Goal: Task Accomplishment & Management: Use online tool/utility

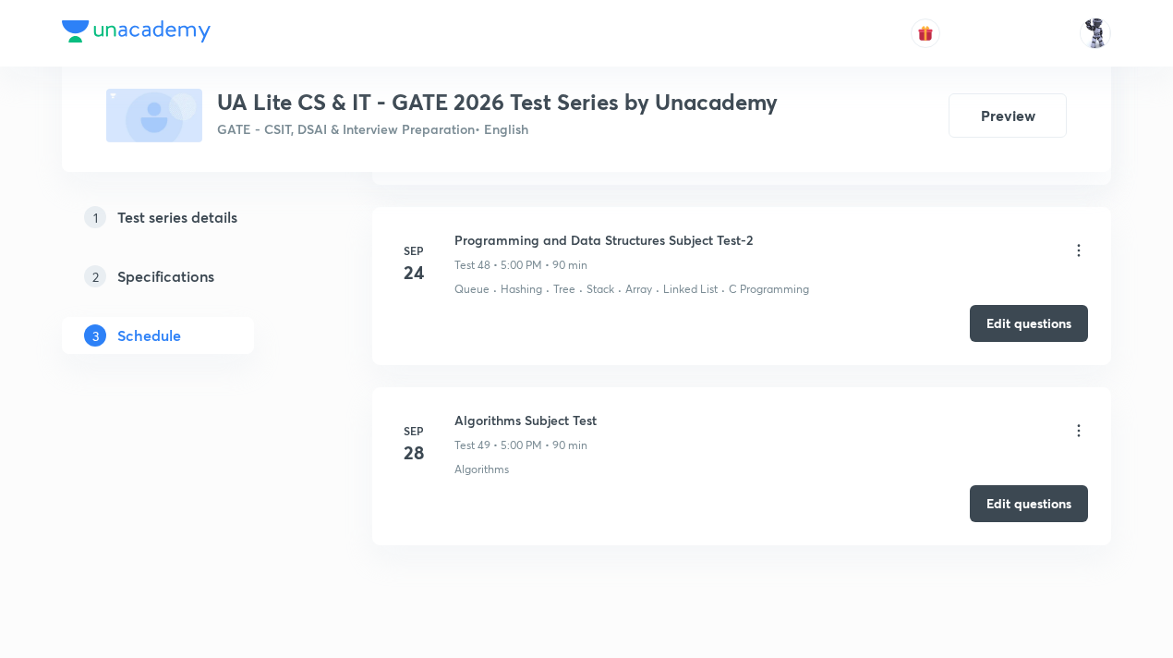
scroll to position [9627, 0]
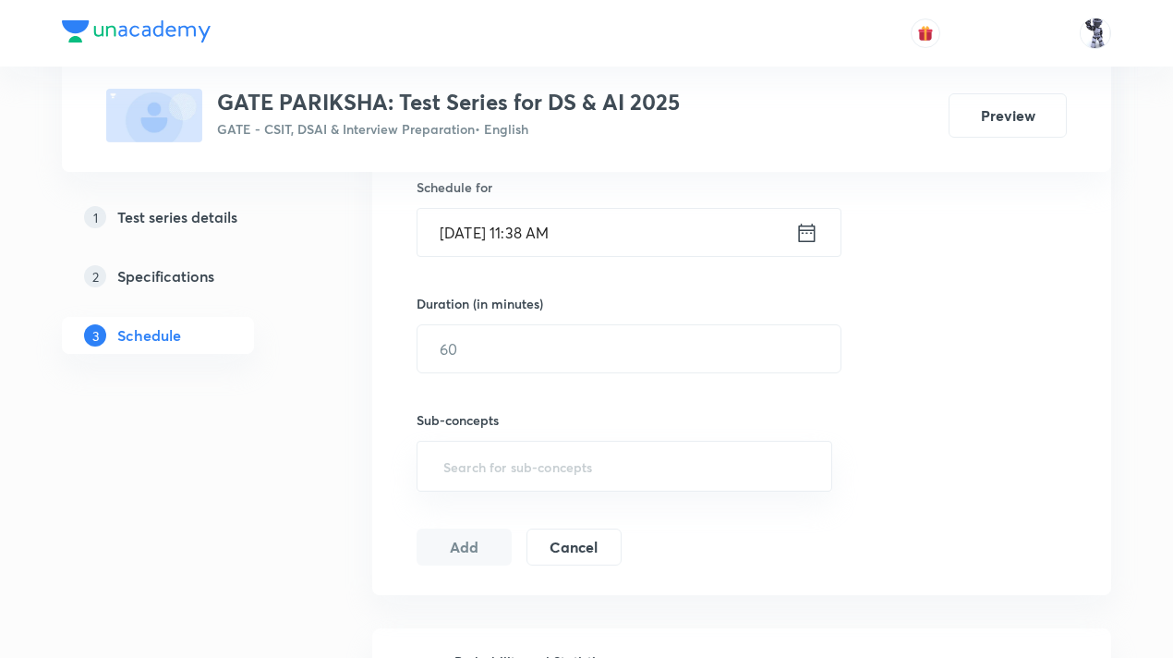
scroll to position [462, 0]
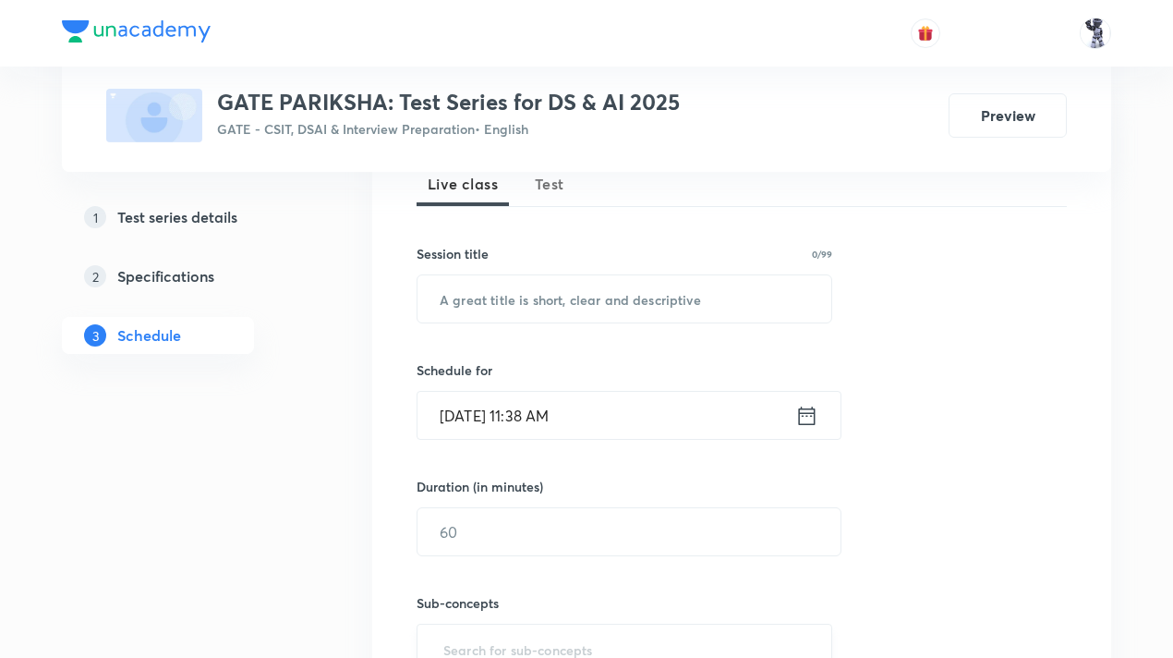
scroll to position [277, 0]
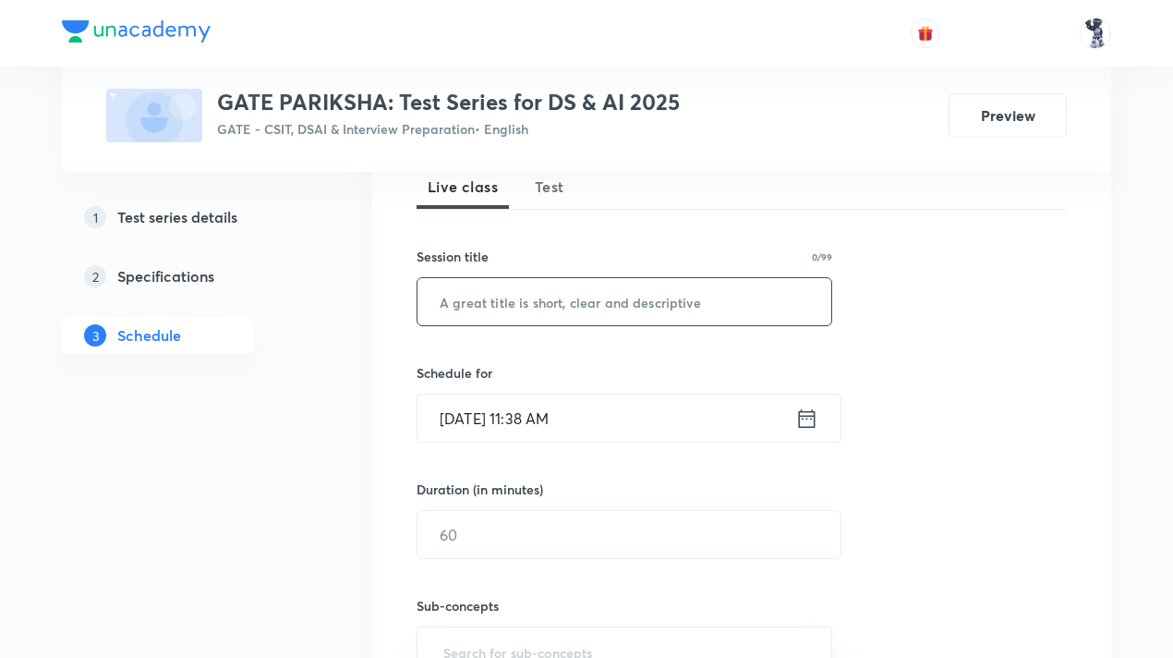
click at [625, 323] on input "text" at bounding box center [625, 301] width 414 height 47
paste input "Artificial Intelligence Subject Test"
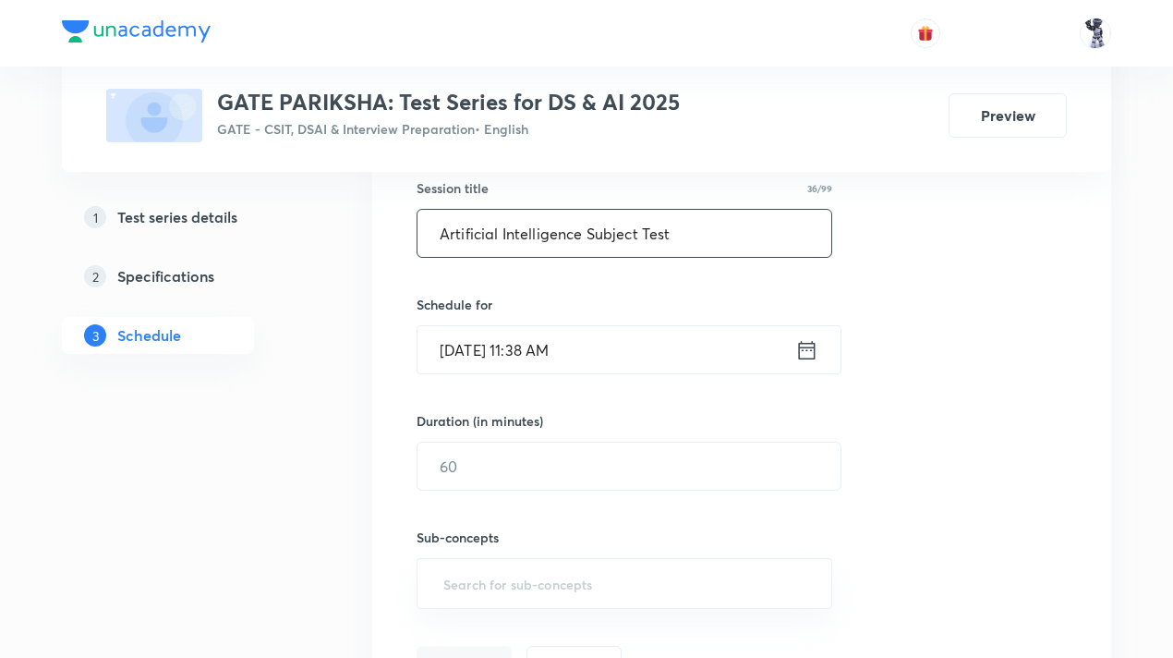
scroll to position [462, 0]
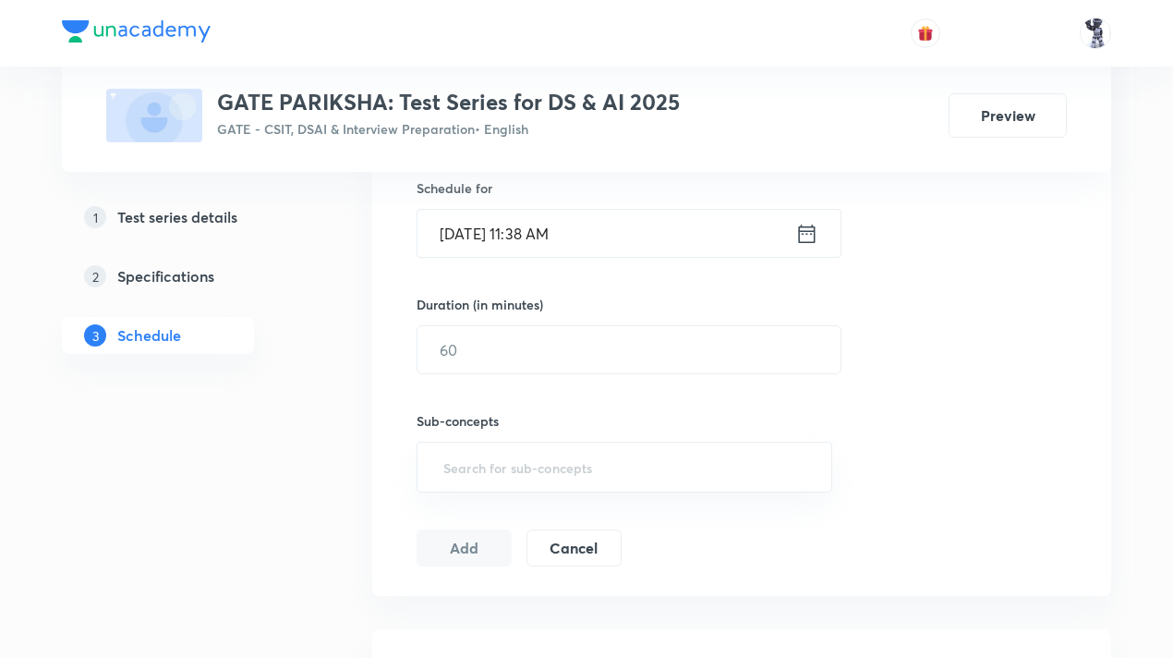
type input "Artificial Intelligence Subject Test"
click at [809, 236] on icon at bounding box center [806, 234] width 23 height 26
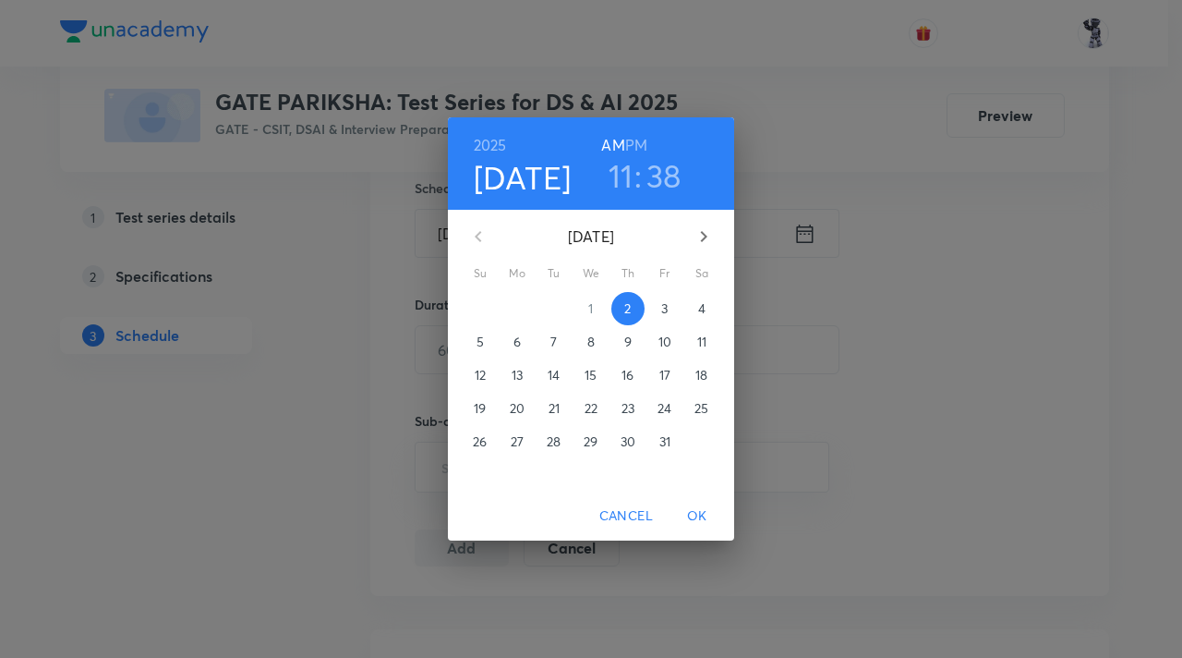
click at [671, 173] on h3 "38" at bounding box center [664, 175] width 35 height 39
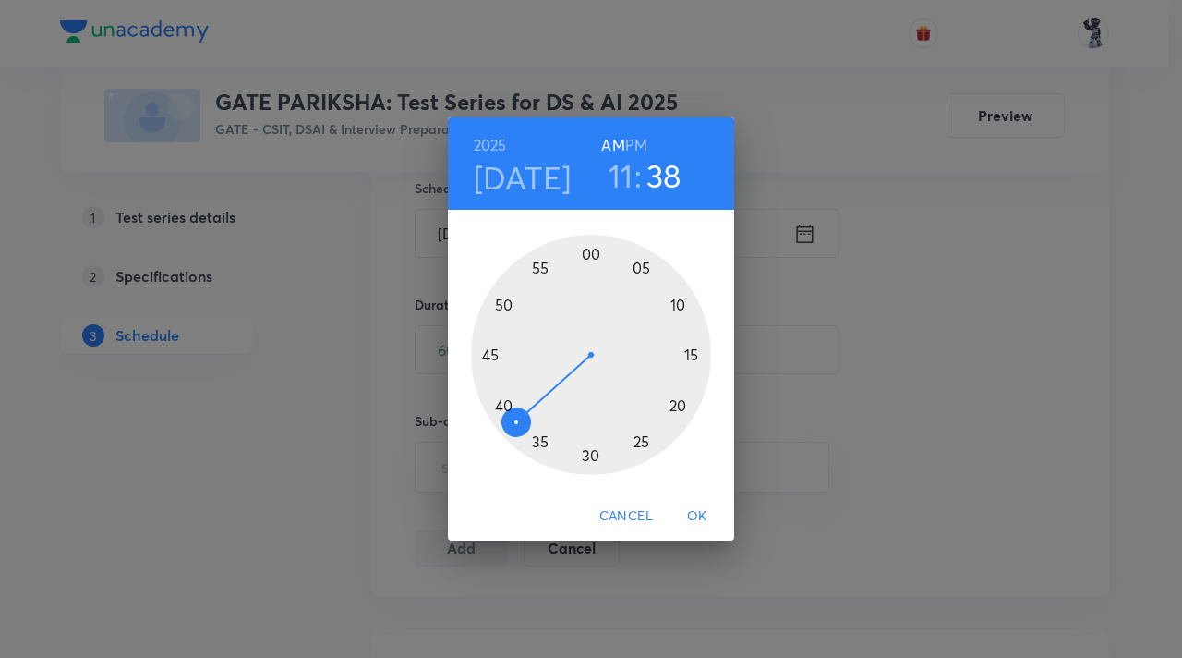
click at [628, 182] on h3 "11" at bounding box center [621, 175] width 25 height 39
click at [639, 141] on h6 "PM" at bounding box center [636, 145] width 22 height 26
click at [643, 444] on div at bounding box center [591, 355] width 240 height 240
click at [589, 256] on div at bounding box center [591, 355] width 240 height 240
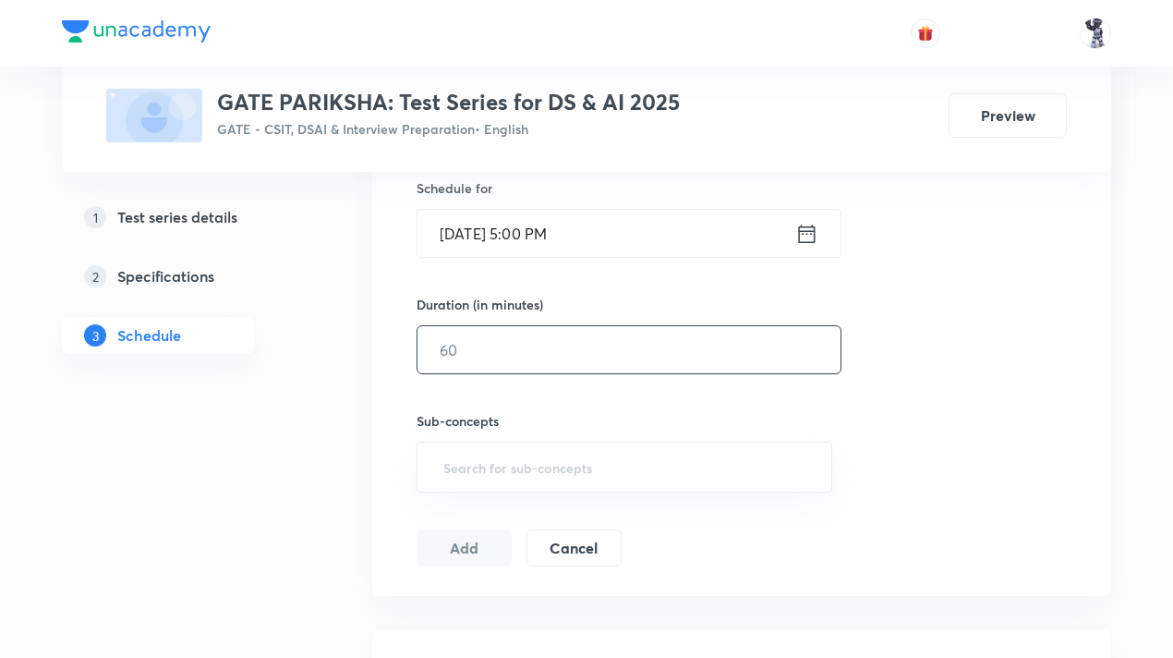
click at [639, 355] on input "text" at bounding box center [629, 349] width 423 height 47
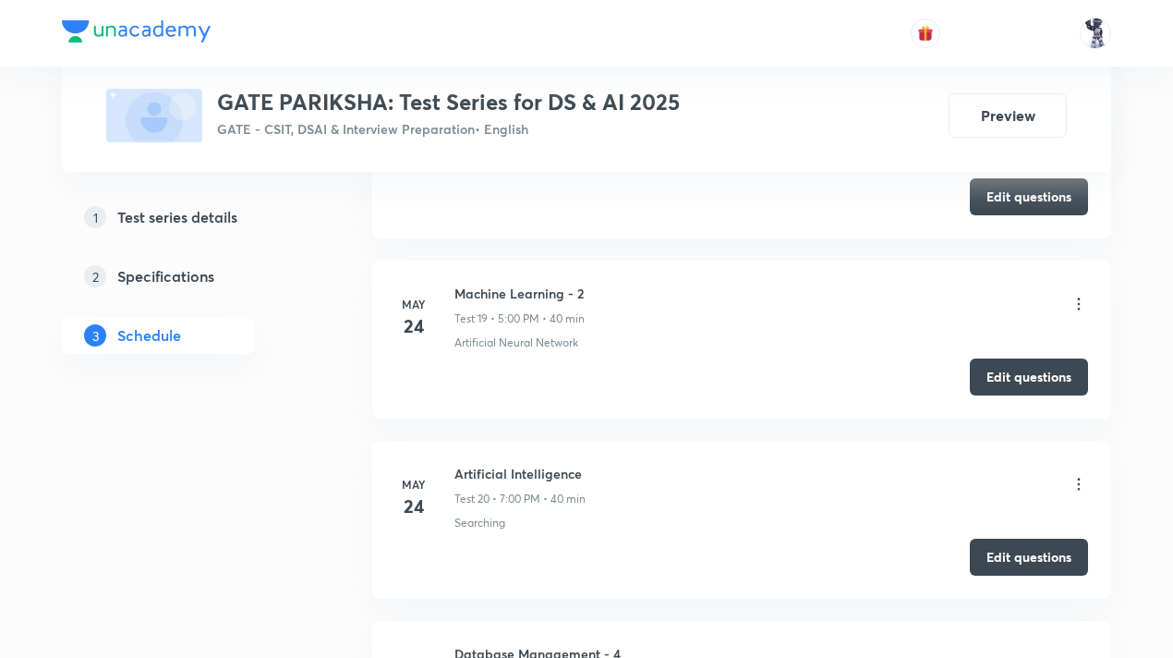
scroll to position [249, 0]
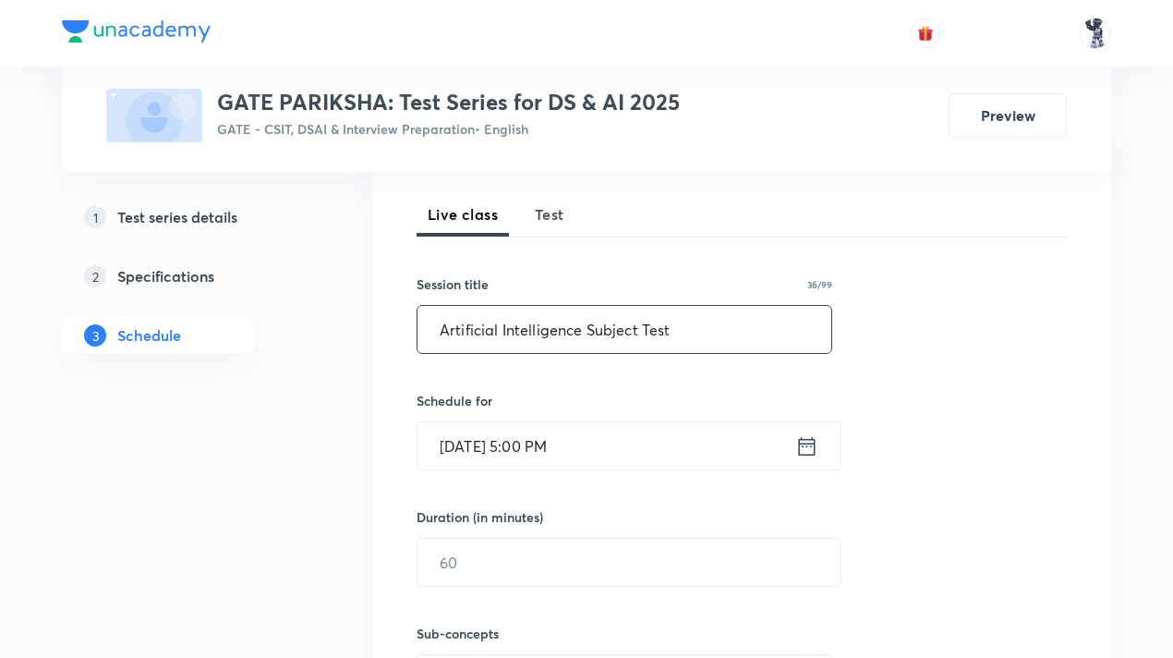
drag, startPoint x: 696, startPoint y: 331, endPoint x: 405, endPoint y: 319, distance: 292.1
click at [405, 319] on div "Session 69 Live class Test Session title 36/99 Artificial Intelligence Subject …" at bounding box center [741, 464] width 739 height 688
click at [970, 448] on div "Session 69 Live class Test Session title 0/99 ​ Schedule for Oct 2, 2025, 5:00 …" at bounding box center [742, 464] width 650 height 629
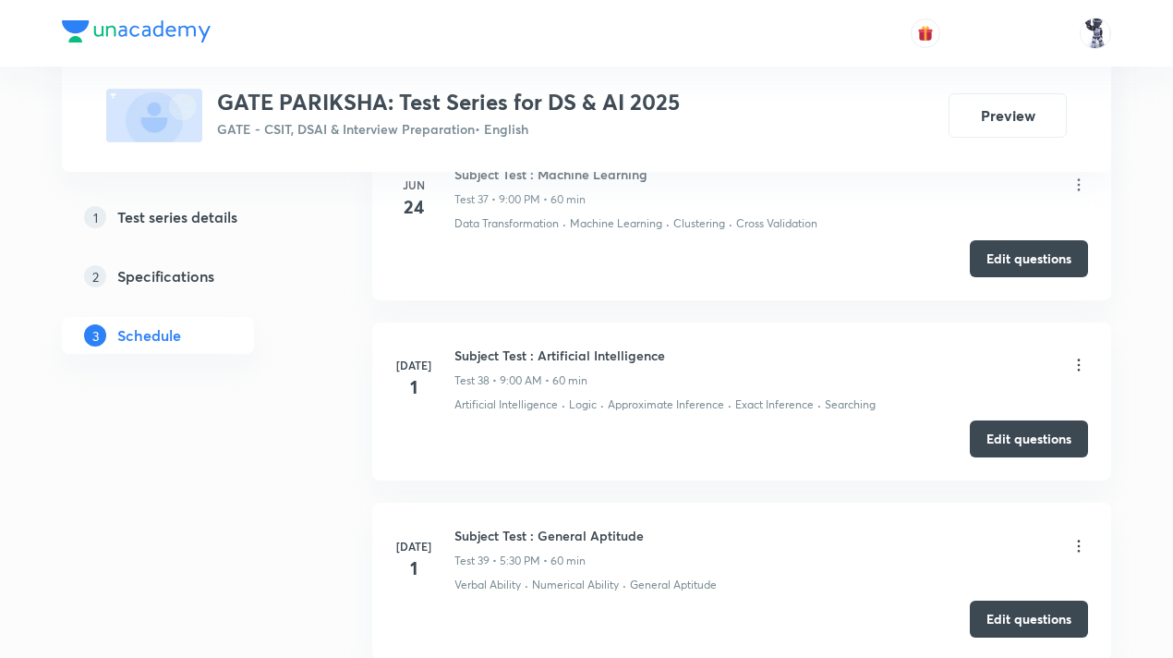
scroll to position [8738, 0]
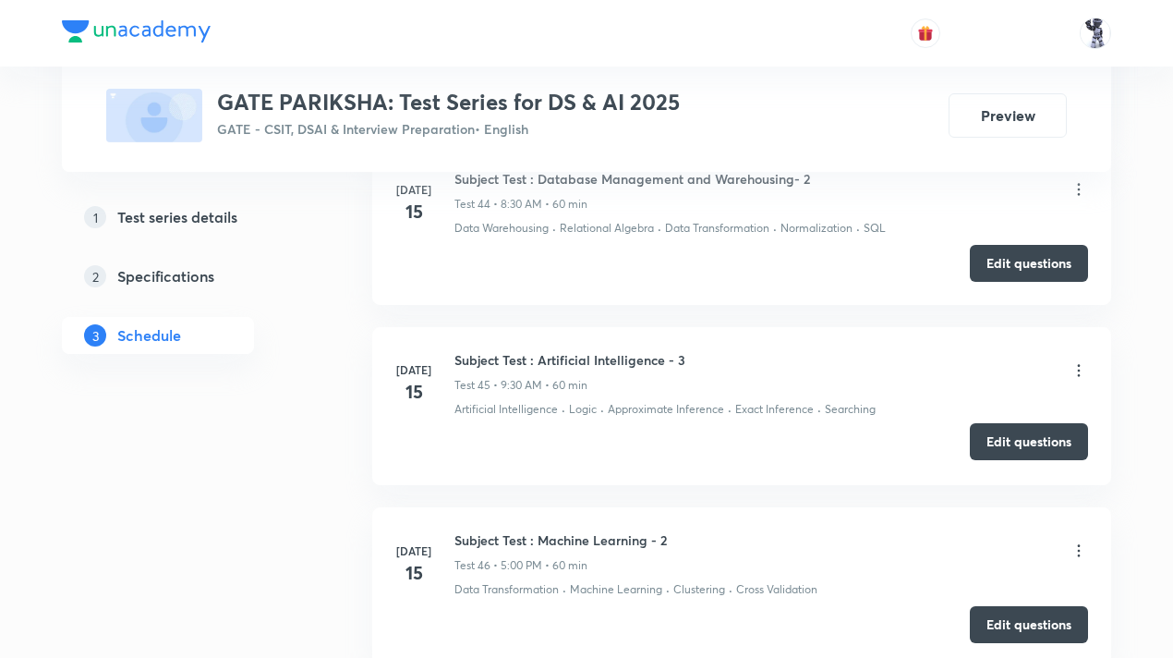
click at [1032, 423] on button "Edit questions" at bounding box center [1029, 441] width 118 height 37
